Goal: Find specific page/section: Find specific page/section

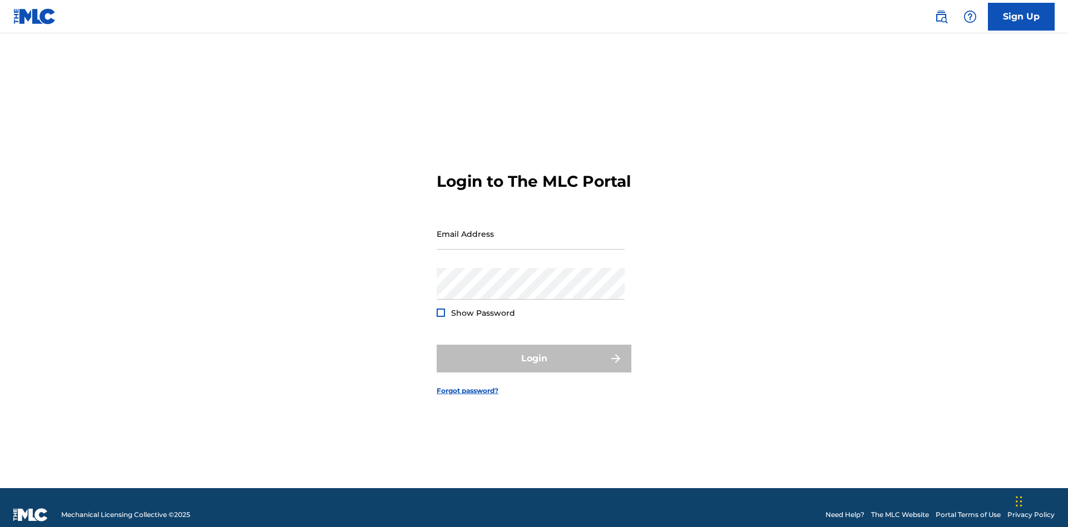
scroll to position [14, 0]
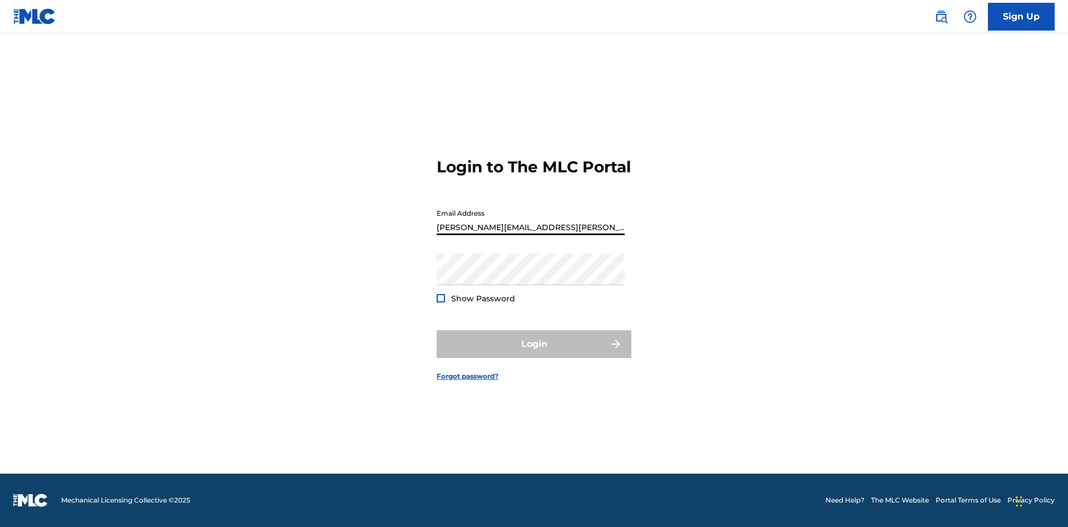
type input "[PERSON_NAME][EMAIL_ADDRESS][PERSON_NAME][DOMAIN_NAME]"
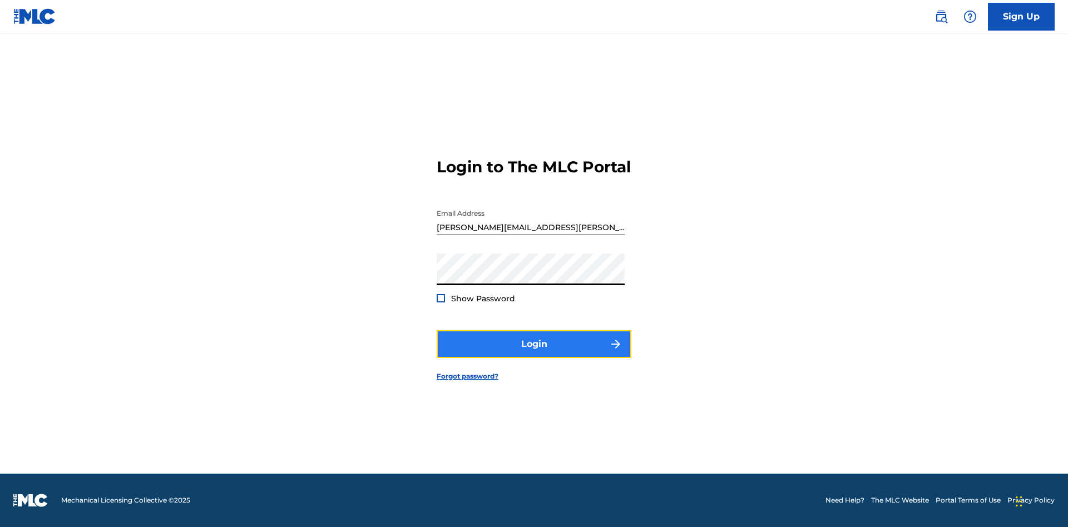
click at [534, 354] on button "Login" at bounding box center [534, 344] width 195 height 28
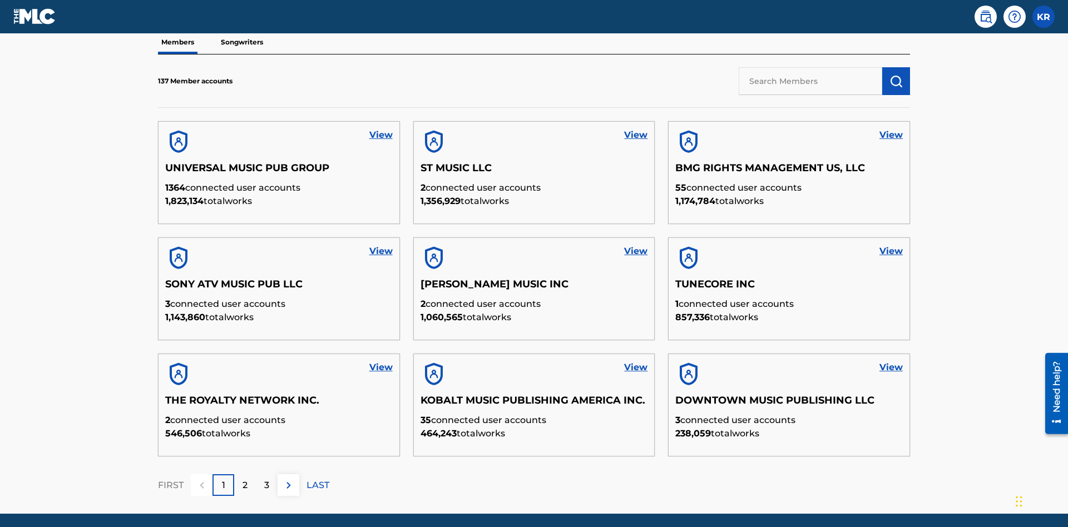
click at [811, 81] on input "text" at bounding box center [811, 81] width 144 height 28
type input "King McTesterson"
click at [896, 75] on img "submit" at bounding box center [896, 81] width 13 height 13
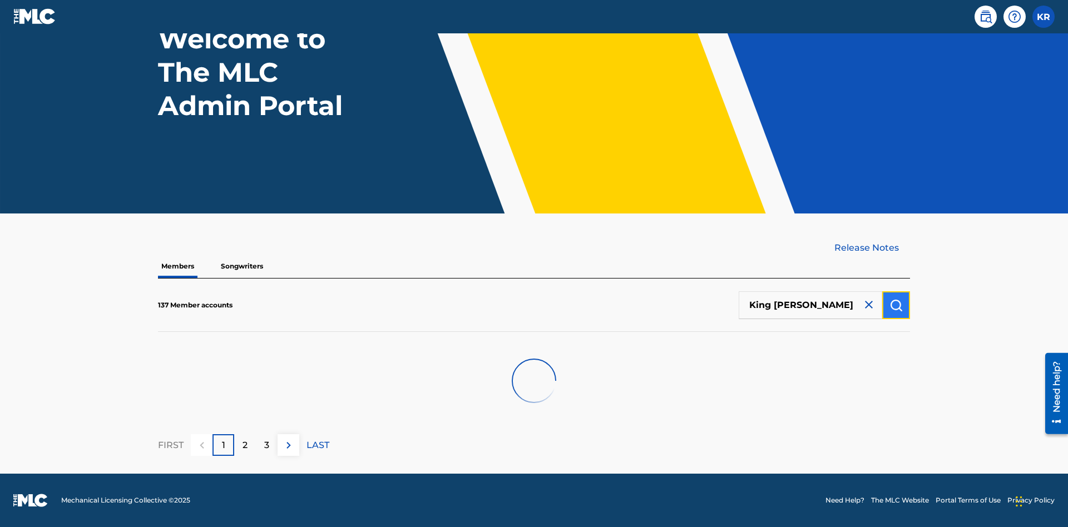
scroll to position [92, 0]
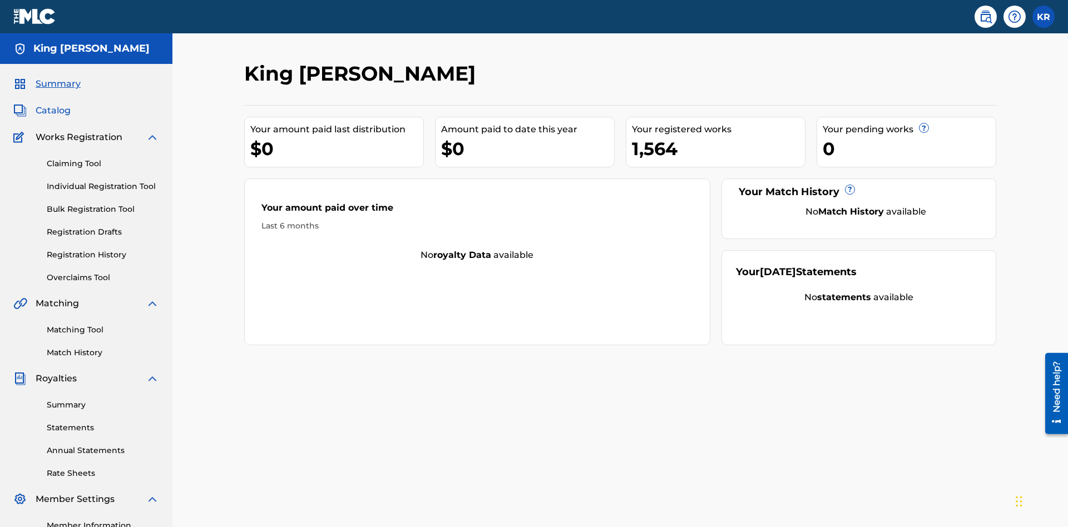
click at [53, 104] on span "Catalog" at bounding box center [53, 110] width 35 height 13
